Goal: Information Seeking & Learning: Learn about a topic

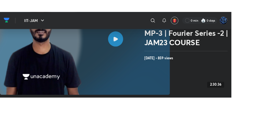
scroll to position [70, 0]
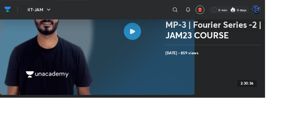
click at [160, 47] on rect at bounding box center [113, 36] width 226 height 148
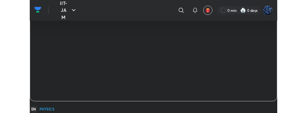
scroll to position [86, 0]
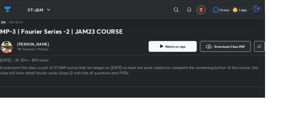
scroll to position [163, 0]
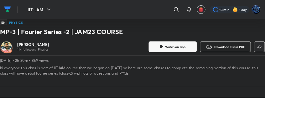
click at [270, 54] on span "Download Class PDF" at bounding box center [267, 54] width 36 height 5
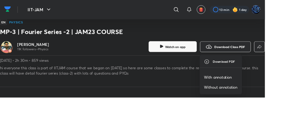
click at [266, 87] on p "With annotation" at bounding box center [253, 90] width 32 height 7
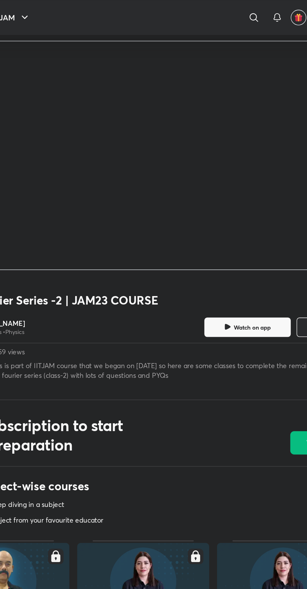
scroll to position [23, 0]
